Goal: Task Accomplishment & Management: Manage account settings

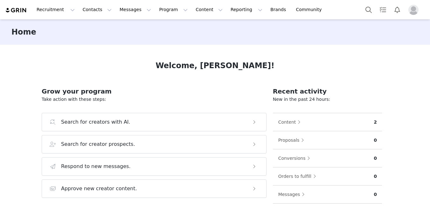
click at [420, 12] on button "Profile" at bounding box center [414, 10] width 20 height 10
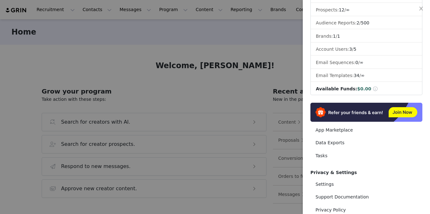
scroll to position [107, 0]
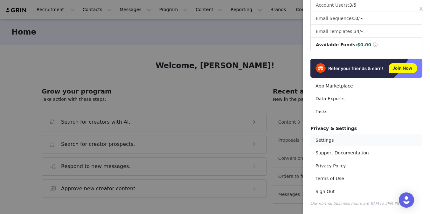
click at [324, 139] on link "Settings" at bounding box center [366, 141] width 112 height 12
select select "UTC"
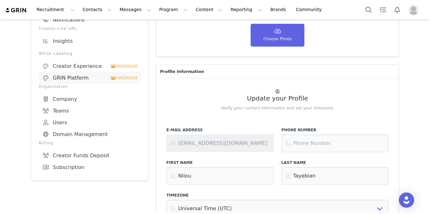
scroll to position [99, 0]
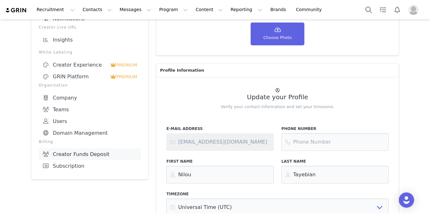
click at [104, 151] on link "Creator Funds Deposit" at bounding box center [90, 155] width 102 height 12
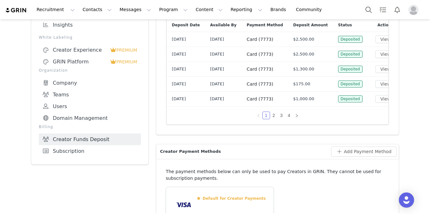
scroll to position [60, 0]
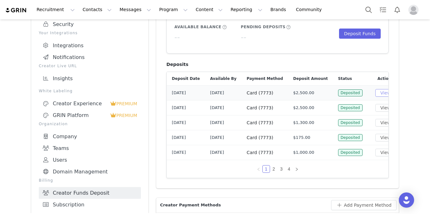
click at [375, 93] on button "View" at bounding box center [385, 93] width 21 height 8
click at [375, 105] on button "View" at bounding box center [385, 108] width 21 height 8
